Goal: Find specific page/section: Find specific page/section

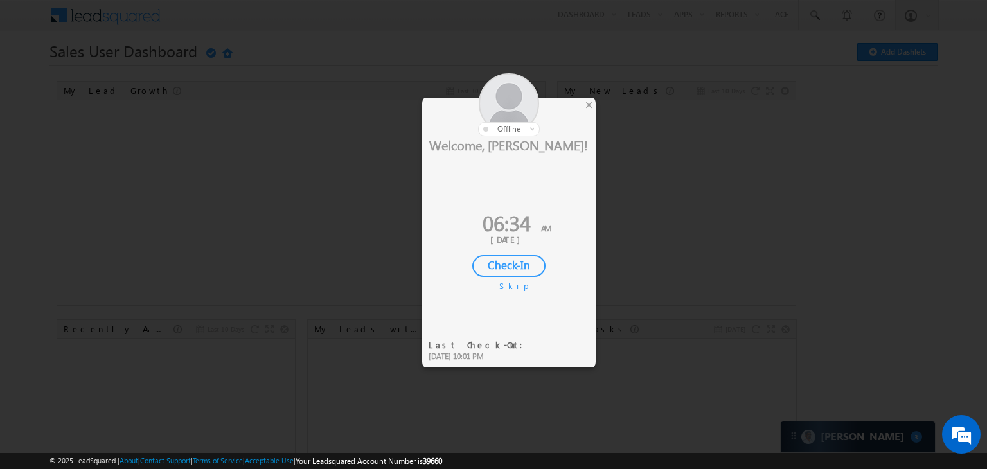
click at [510, 263] on div "Check-In" at bounding box center [508, 266] width 73 height 22
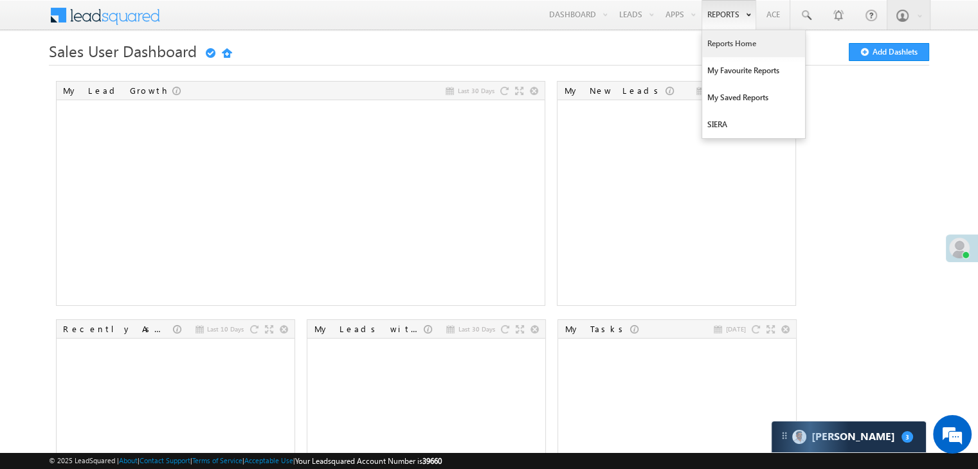
click at [736, 44] on link "Reports Home" at bounding box center [753, 43] width 103 height 27
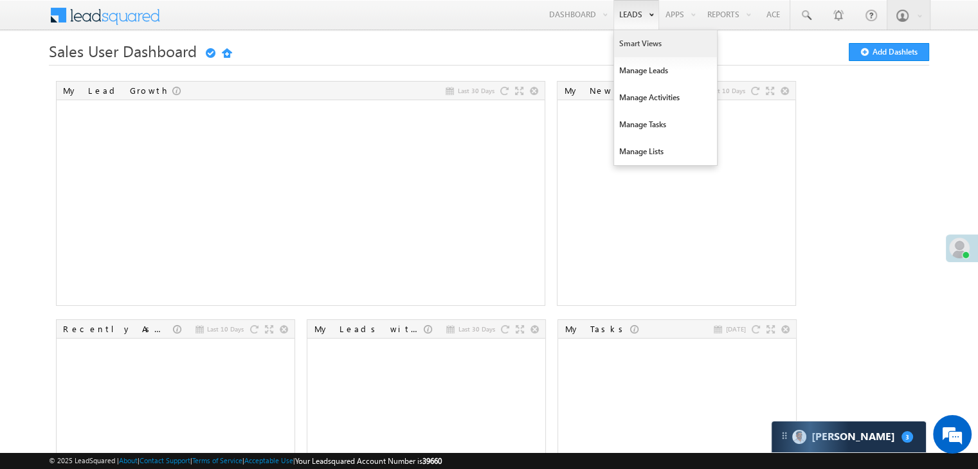
click at [641, 40] on link "Smart Views" at bounding box center [665, 43] width 103 height 27
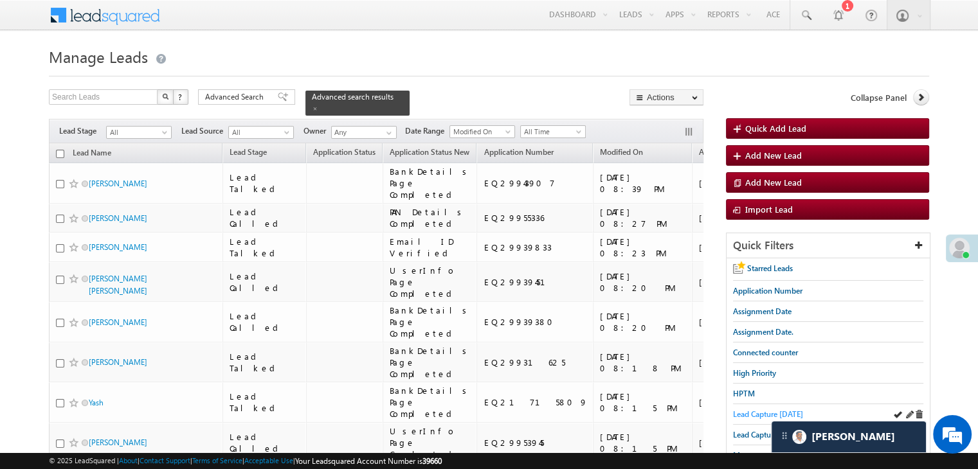
click at [755, 412] on span "Lead Capture today" at bounding box center [768, 414] width 70 height 10
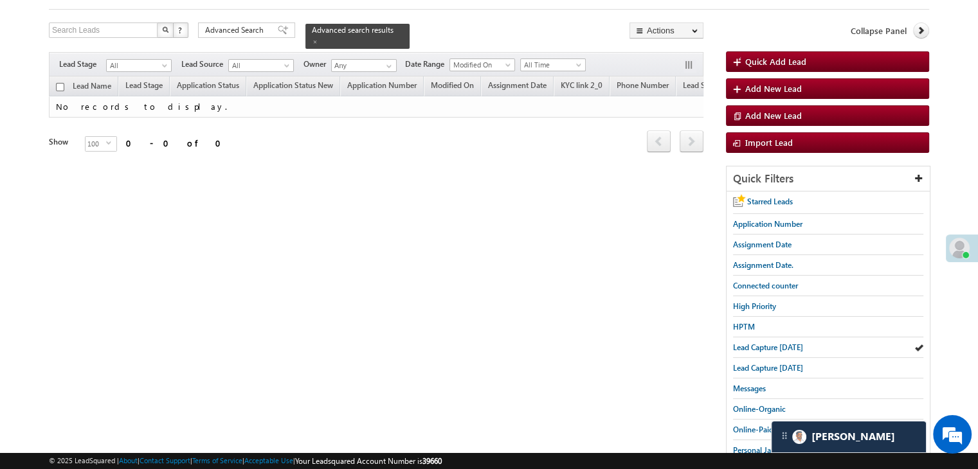
scroll to position [68, 0]
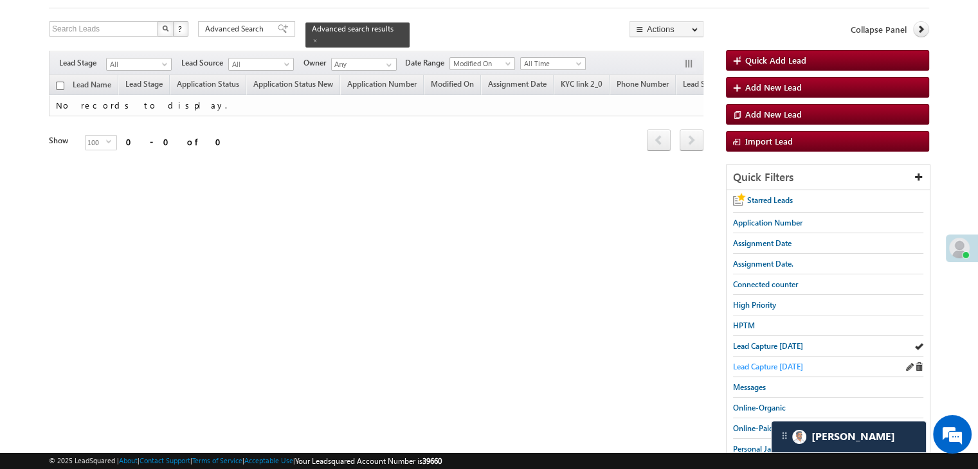
click at [756, 364] on span "Lead Capture yesterday" at bounding box center [768, 367] width 70 height 10
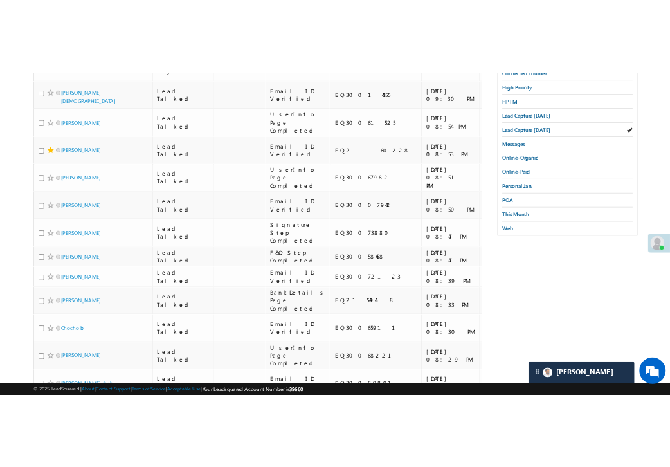
scroll to position [351, 0]
